Goal: Use online tool/utility: Utilize a website feature to perform a specific function

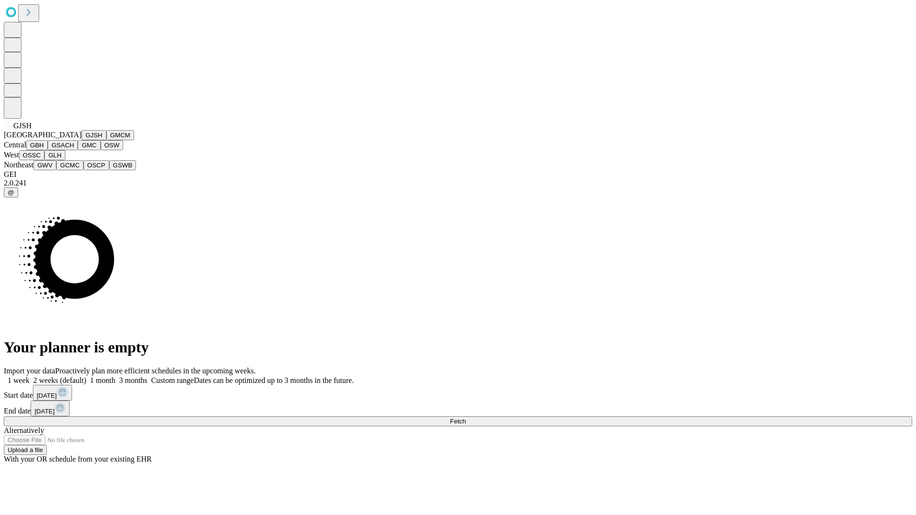
click at [82, 140] on button "GJSH" at bounding box center [94, 135] width 25 height 10
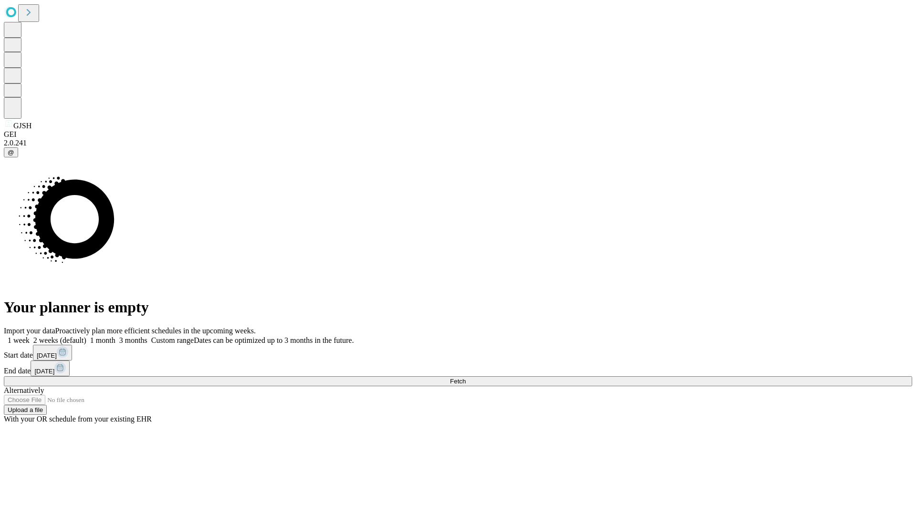
click at [30, 336] on label "1 week" at bounding box center [17, 340] width 26 height 8
click at [466, 378] on span "Fetch" at bounding box center [458, 381] width 16 height 7
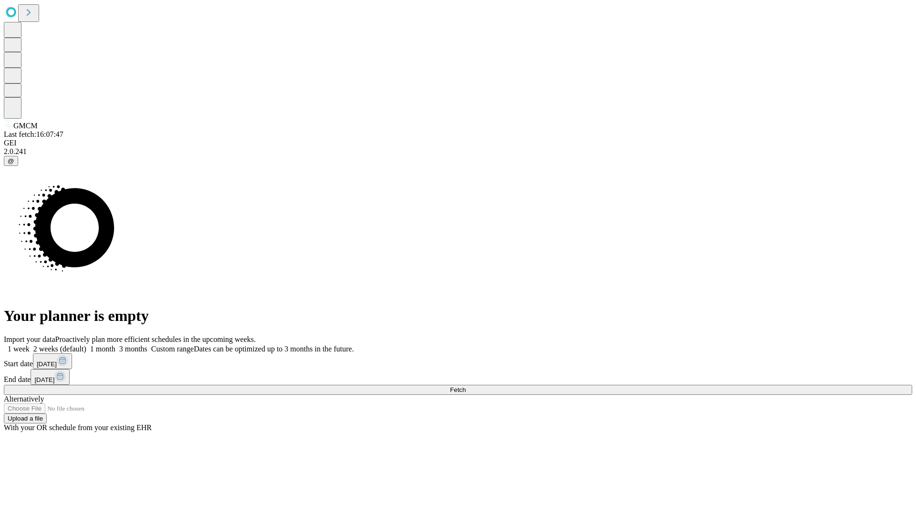
click at [30, 345] on label "1 week" at bounding box center [17, 349] width 26 height 8
click at [466, 387] on span "Fetch" at bounding box center [458, 390] width 16 height 7
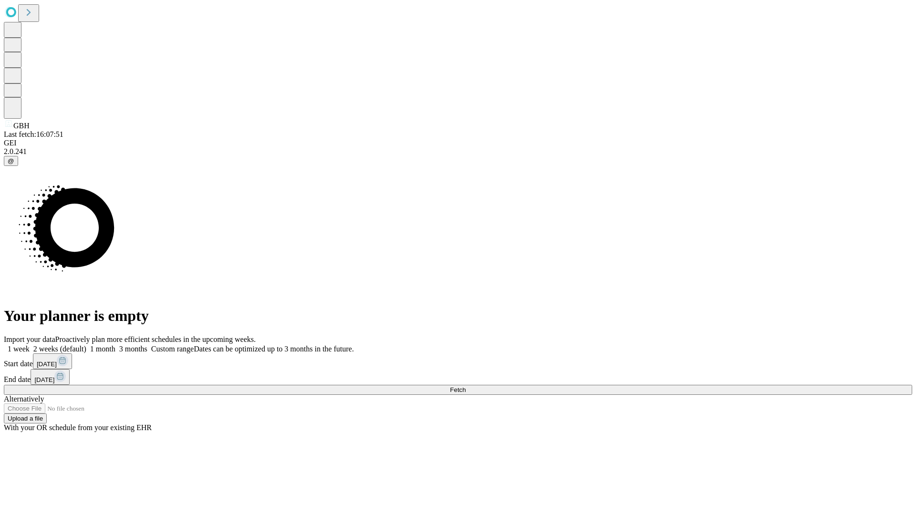
click at [30, 345] on label "1 week" at bounding box center [17, 349] width 26 height 8
click at [466, 387] on span "Fetch" at bounding box center [458, 390] width 16 height 7
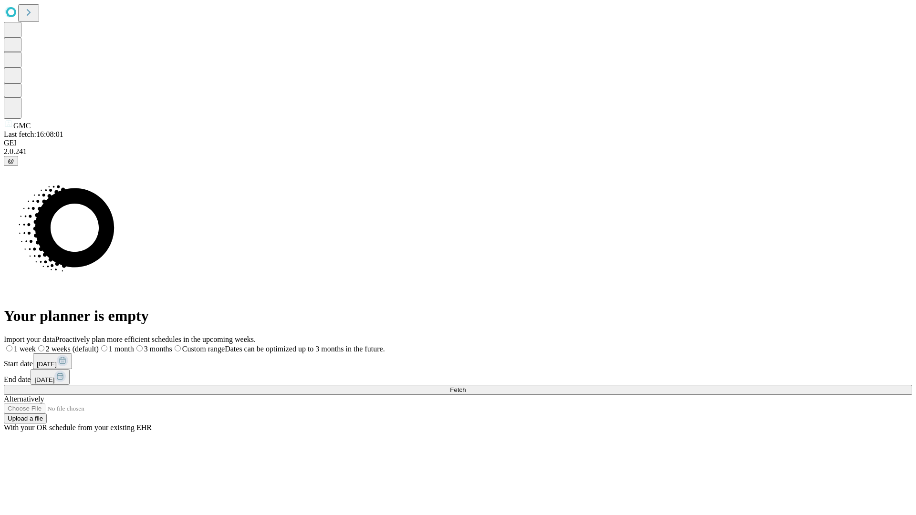
click at [36, 345] on label "1 week" at bounding box center [20, 349] width 32 height 8
click at [466, 387] on span "Fetch" at bounding box center [458, 390] width 16 height 7
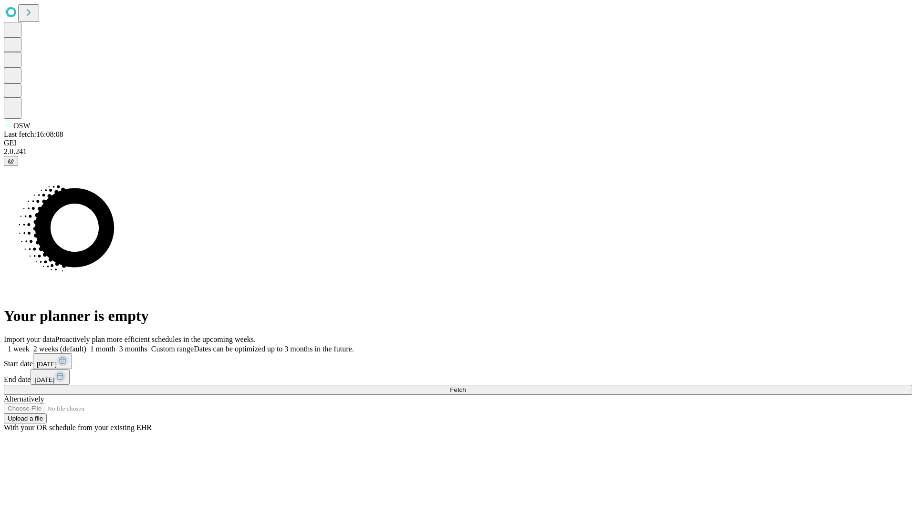
click at [30, 345] on label "1 week" at bounding box center [17, 349] width 26 height 8
click at [466, 387] on span "Fetch" at bounding box center [458, 390] width 16 height 7
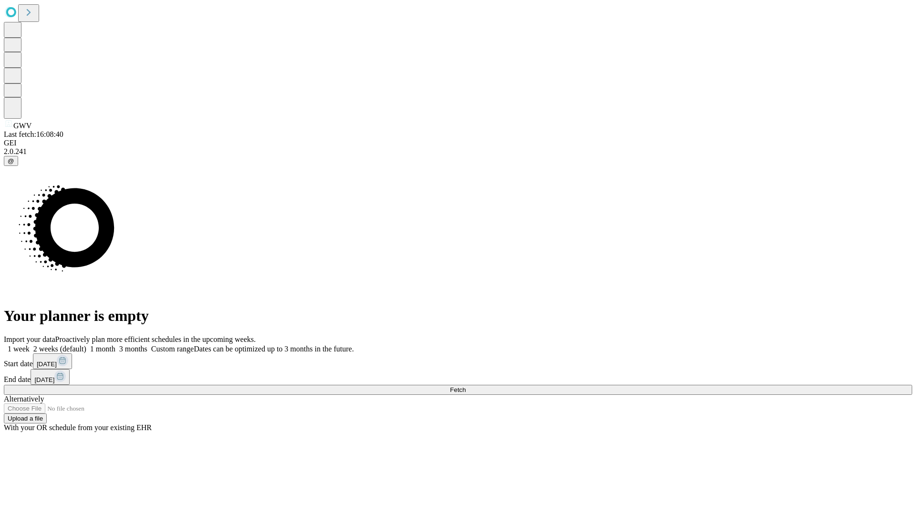
click at [30, 345] on label "1 week" at bounding box center [17, 349] width 26 height 8
click at [466, 387] on span "Fetch" at bounding box center [458, 390] width 16 height 7
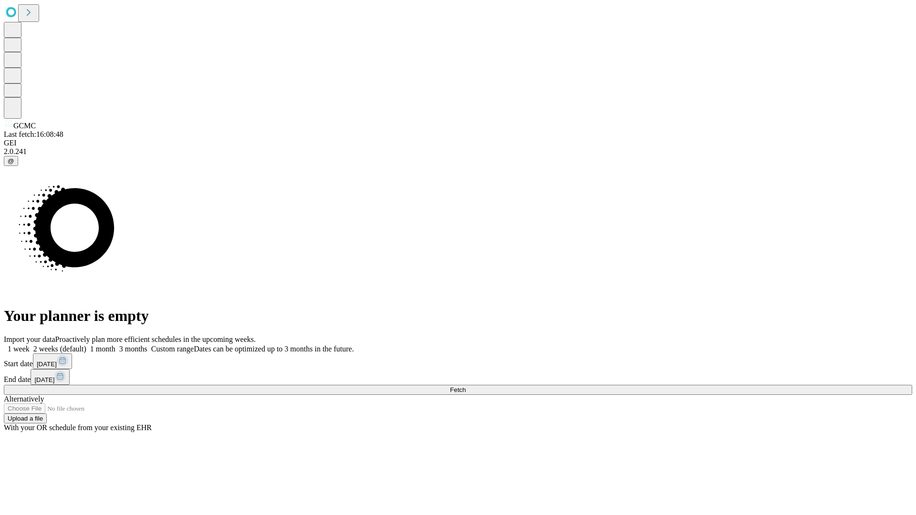
click at [30, 345] on label "1 week" at bounding box center [17, 349] width 26 height 8
click at [466, 387] on span "Fetch" at bounding box center [458, 390] width 16 height 7
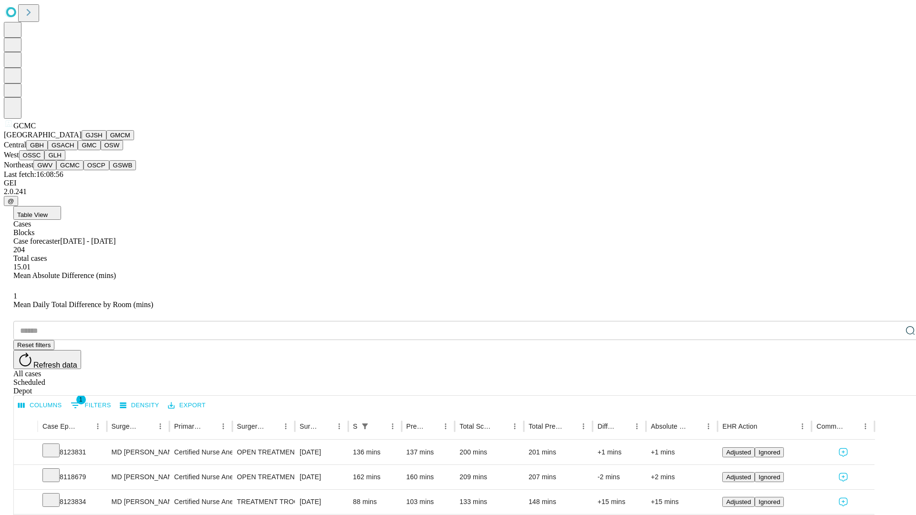
click at [84, 170] on button "OSCP" at bounding box center [97, 165] width 26 height 10
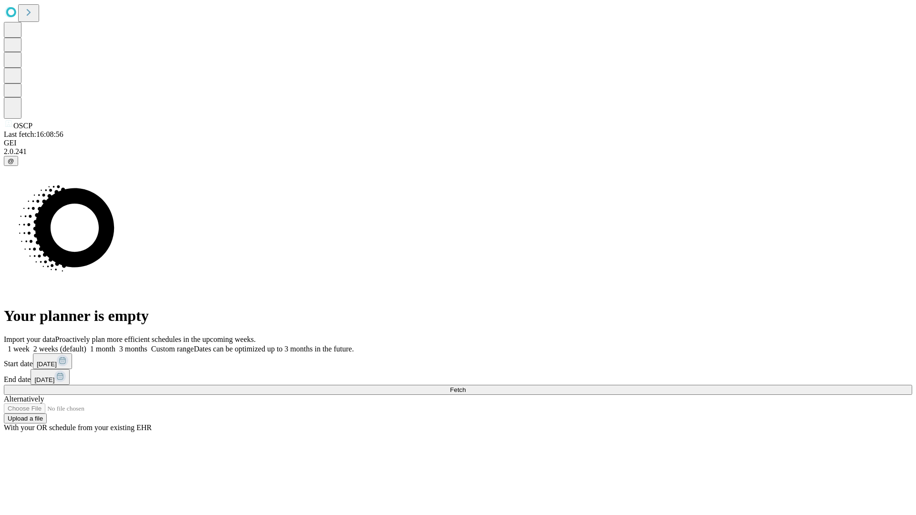
click at [30, 345] on label "1 week" at bounding box center [17, 349] width 26 height 8
click at [466, 387] on span "Fetch" at bounding box center [458, 390] width 16 height 7
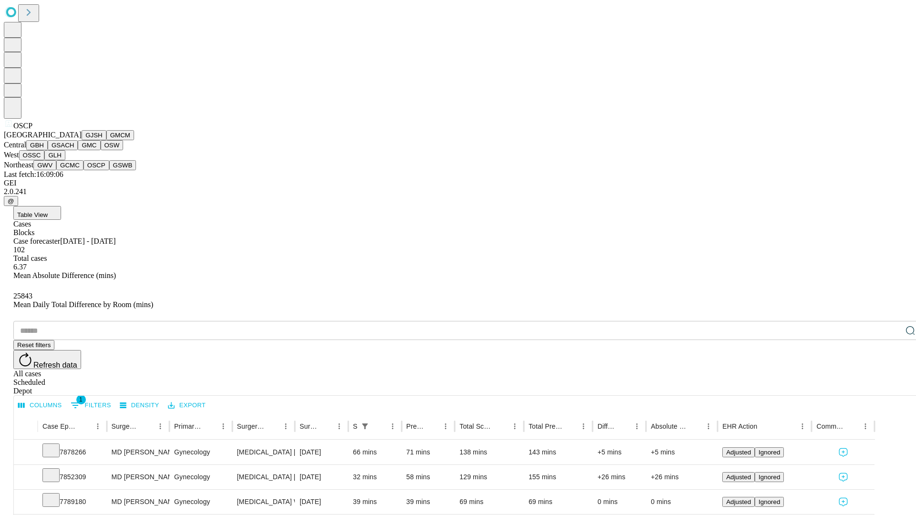
click at [109, 170] on button "GSWB" at bounding box center [122, 165] width 27 height 10
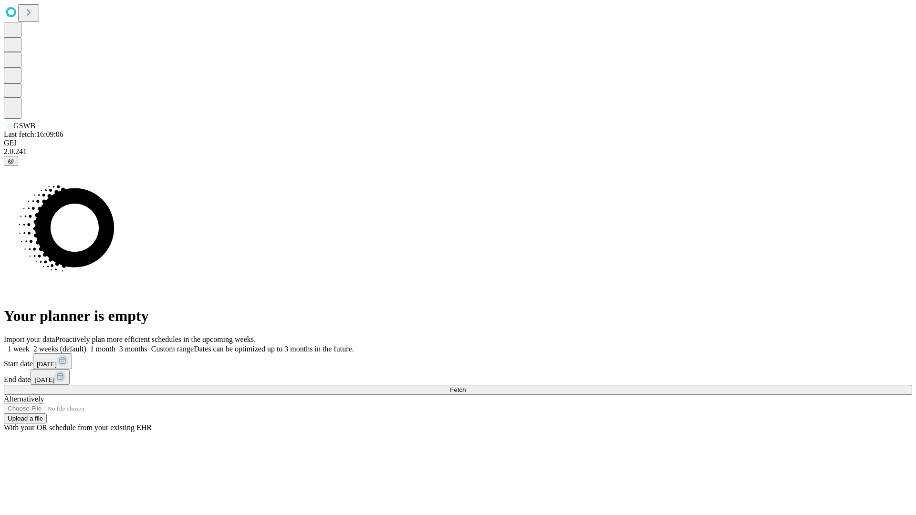
click at [30, 345] on label "1 week" at bounding box center [17, 349] width 26 height 8
click at [466, 387] on span "Fetch" at bounding box center [458, 390] width 16 height 7
